Goal: Download file/media

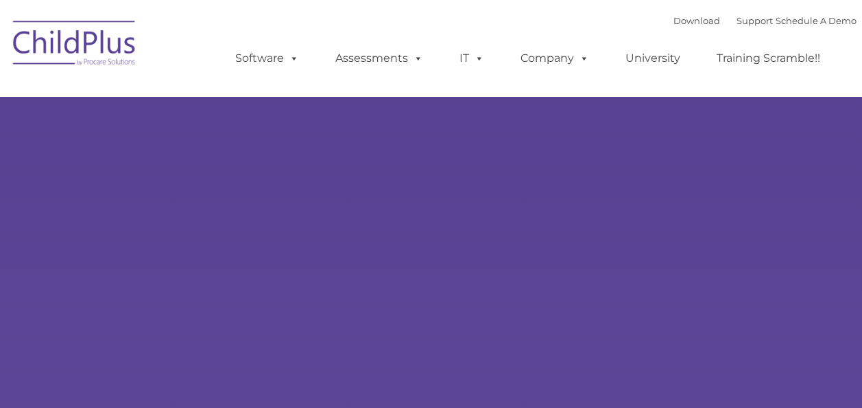
type input ""
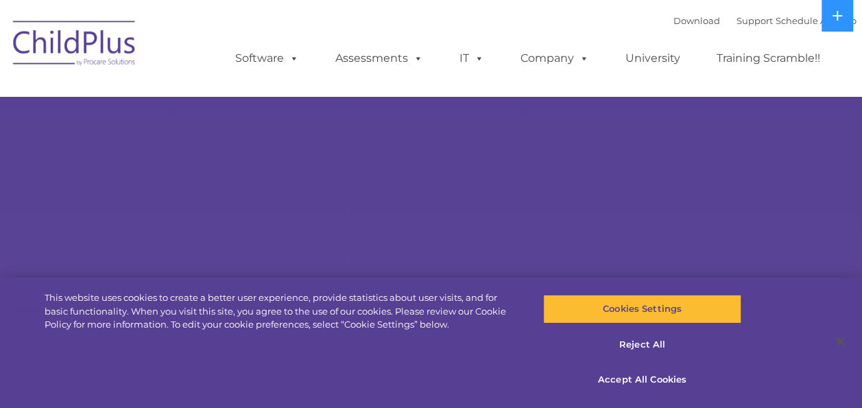
select select "MEDIUM"
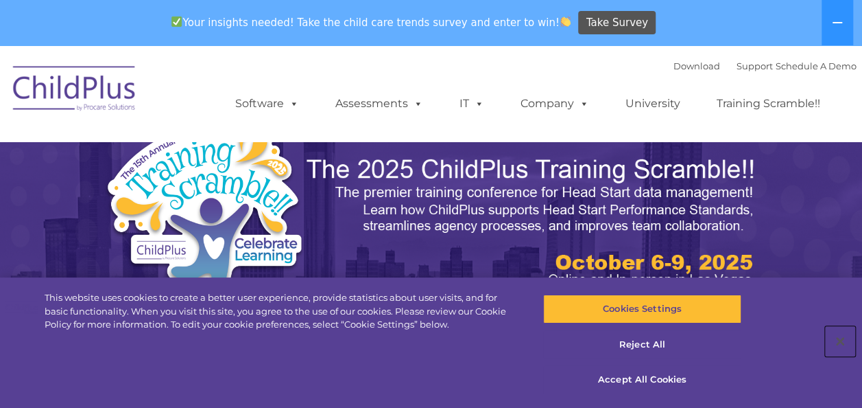
click at [844, 351] on button "Close" at bounding box center [840, 341] width 30 height 30
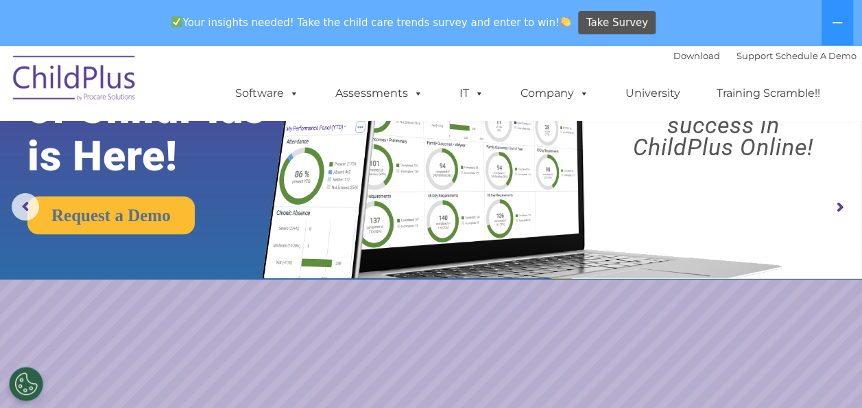
scroll to position [108, 0]
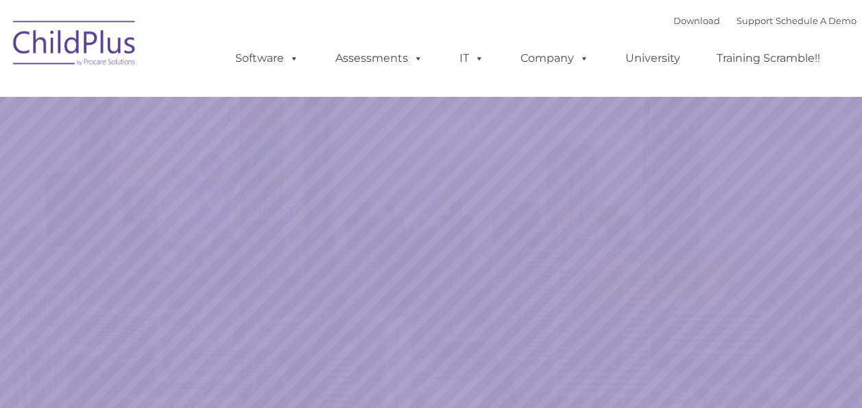
select select "MEDIUM"
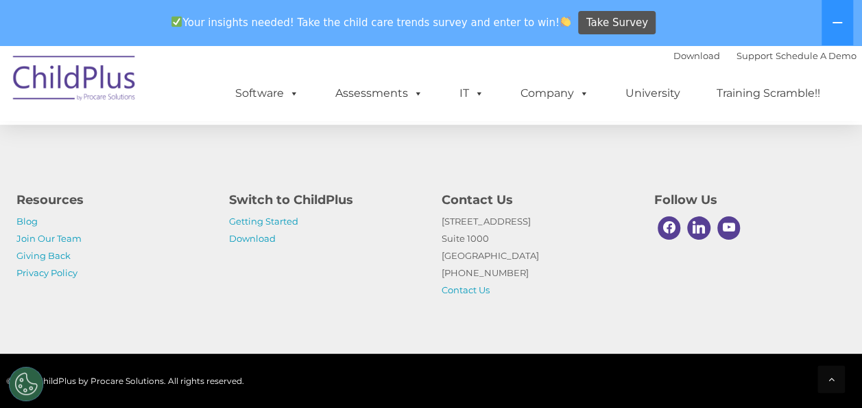
scroll to position [1678, 0]
click at [246, 239] on link "Download" at bounding box center [252, 238] width 47 height 11
